Goal: Navigation & Orientation: Find specific page/section

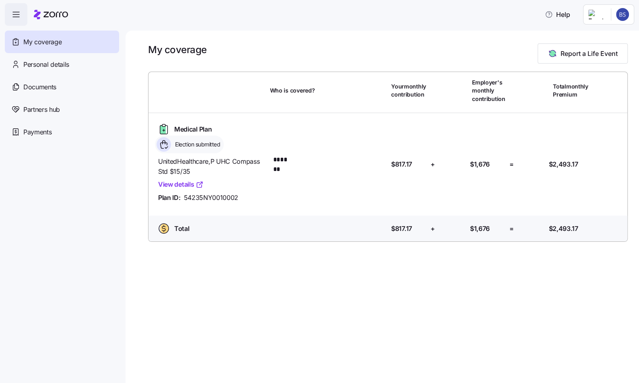
click at [189, 182] on link "View details" at bounding box center [180, 185] width 45 height 10
click at [64, 64] on span "Personal details" at bounding box center [46, 65] width 46 height 10
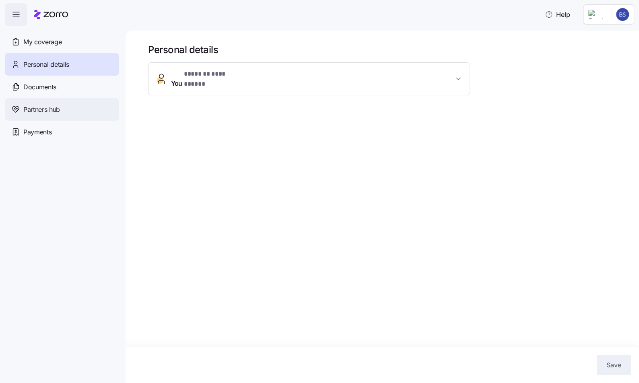
click at [51, 114] on span "Partners hub" at bounding box center [41, 110] width 37 height 10
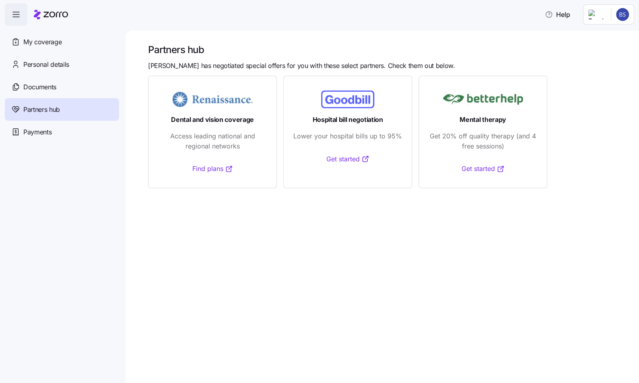
click at [43, 134] on span "Payments" at bounding box center [37, 132] width 28 height 10
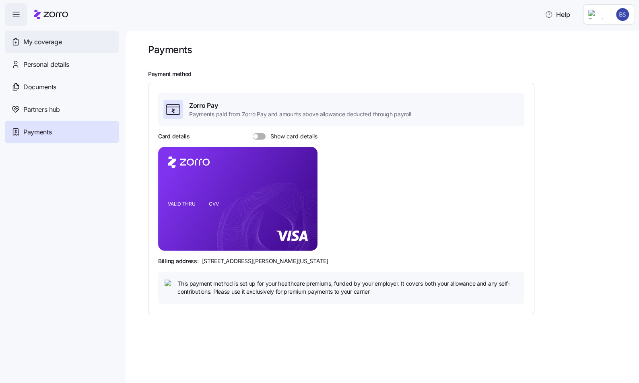
click at [63, 44] on div "My coverage" at bounding box center [62, 42] width 114 height 23
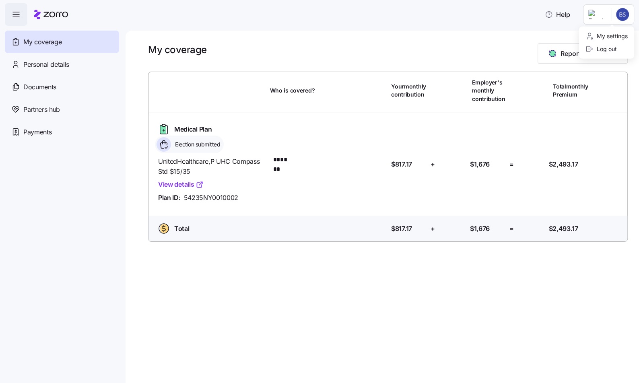
click at [613, 15] on html "Help My coverage Personal details Documents Partners hub Payments My coverage R…" at bounding box center [319, 189] width 639 height 378
click at [610, 35] on div "My settings" at bounding box center [607, 36] width 42 height 9
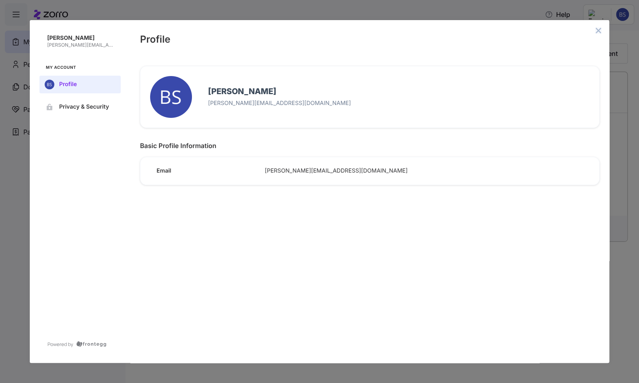
click at [599, 31] on icon "close admin-box" at bounding box center [598, 30] width 5 height 5
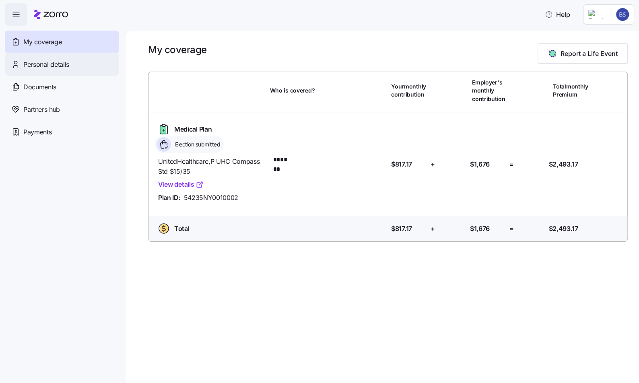
click at [44, 69] on span "Personal details" at bounding box center [46, 65] width 46 height 10
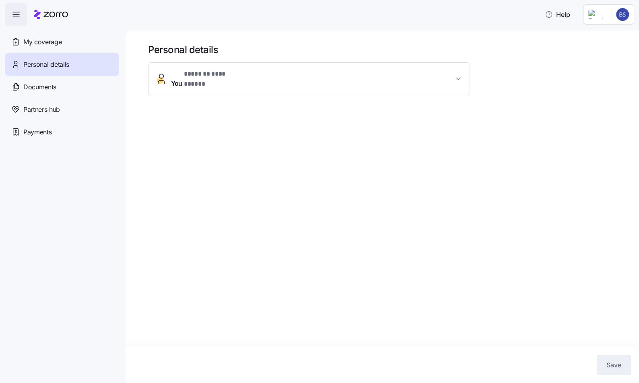
click at [286, 65] on button "**********" at bounding box center [309, 79] width 321 height 32
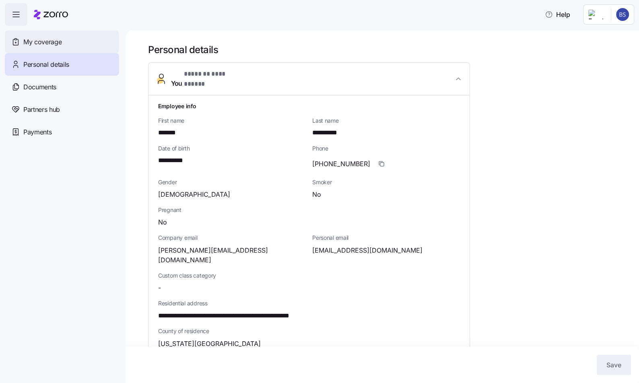
click at [47, 48] on div "My coverage" at bounding box center [62, 42] width 114 height 23
